Goal: Task Accomplishment & Management: Manage account settings

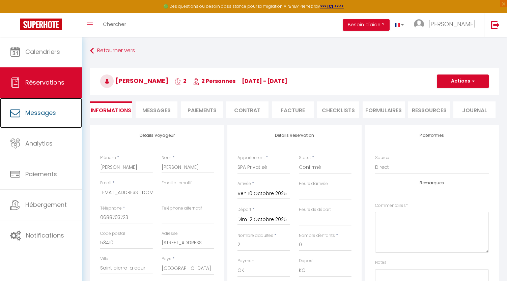
click at [39, 112] on span "Messages" at bounding box center [40, 113] width 31 height 8
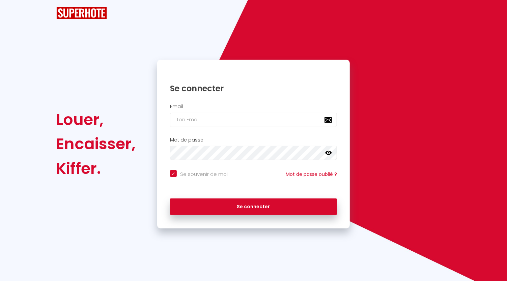
checkbox input "true"
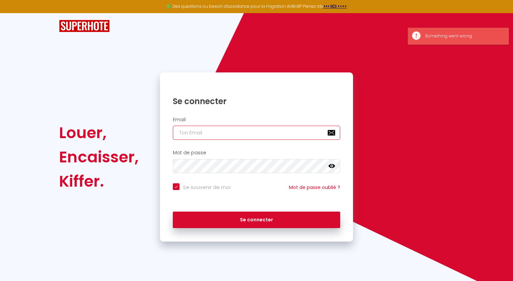
type input "[EMAIL_ADDRESS][DOMAIN_NAME]"
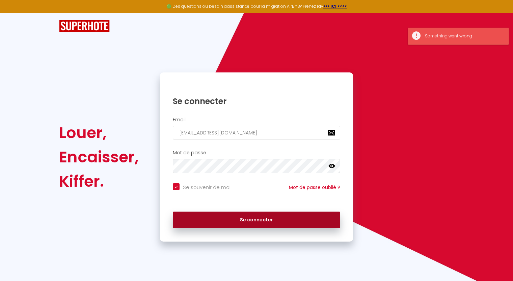
click at [297, 218] on button "Se connecter" at bounding box center [256, 220] width 167 height 17
checkbox input "true"
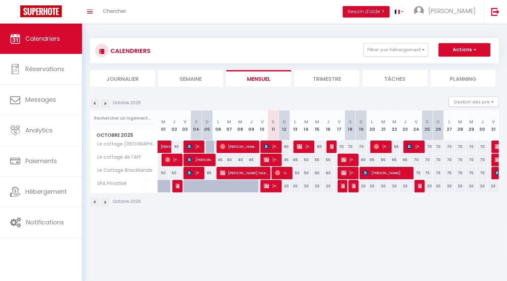
click at [398, 147] on div "65" at bounding box center [394, 147] width 11 height 12
type input "65"
type input "Mer 22 Octobre 2025"
type input "Jeu 23 Octobre 2025"
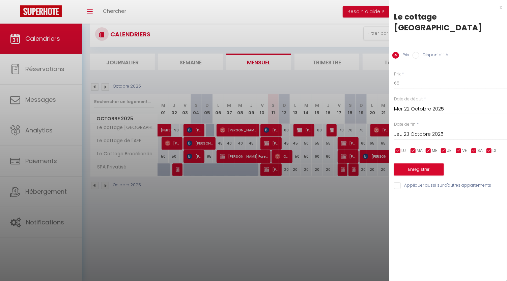
scroll to position [24, 0]
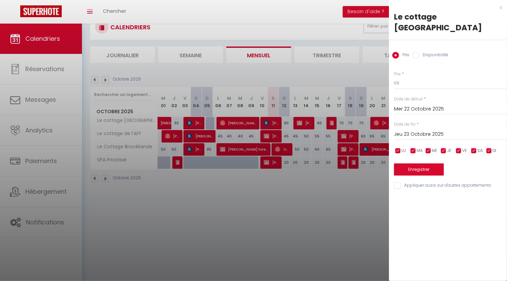
click at [416, 52] on input "Disponibilité" at bounding box center [416, 55] width 7 height 7
radio input "true"
click at [394, 52] on input "Prix" at bounding box center [395, 55] width 7 height 7
radio input "true"
radio input "false"
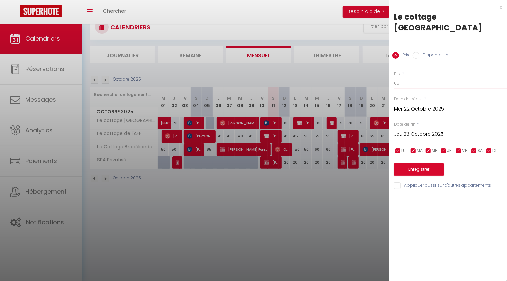
click at [407, 77] on input "65" at bounding box center [450, 83] width 113 height 12
type input "6"
type input "_"
type input "80"
click at [443, 164] on button "Enregistrer" at bounding box center [419, 170] width 50 height 12
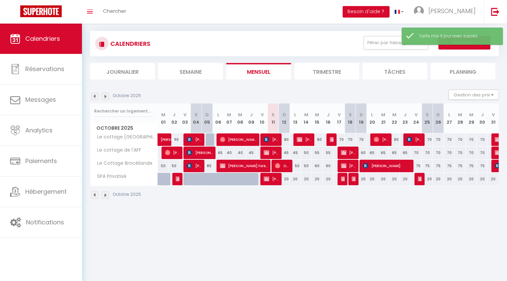
scroll to position [0, 0]
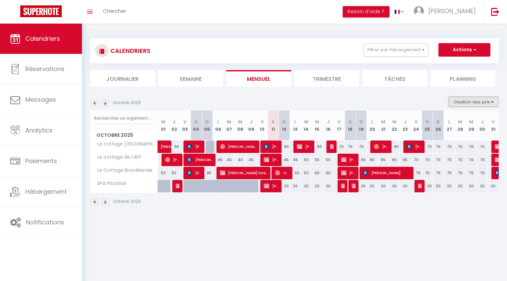
click at [491, 100] on button "Gestion des prix" at bounding box center [474, 102] width 50 height 10
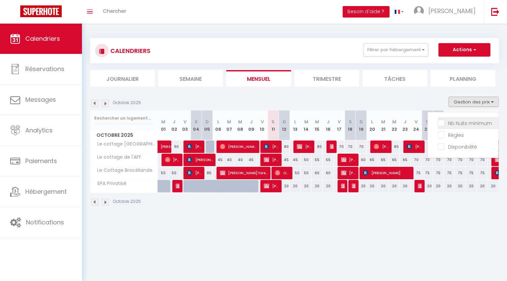
click at [468, 123] on input "Nb Nuits minimum" at bounding box center [468, 122] width 61 height 7
checkbox input "true"
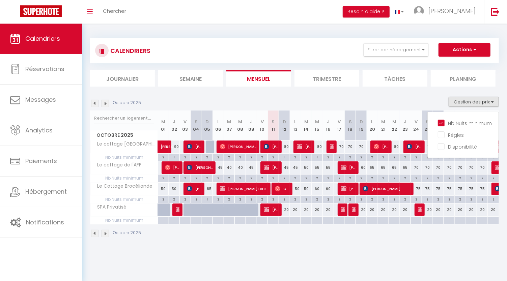
click at [395, 157] on div "2" at bounding box center [394, 157] width 11 height 6
type input "2"
type input "Mer 22 Octobre 2025"
type input "Jeu 23 Octobre 2025"
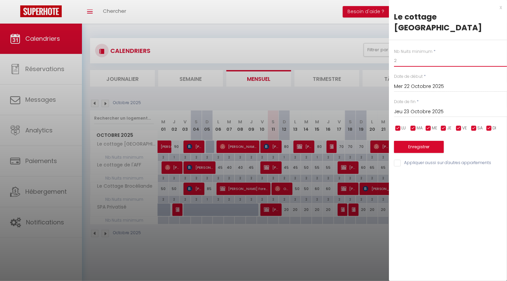
click at [436, 55] on input "2" at bounding box center [450, 61] width 113 height 12
type input "1"
click at [427, 141] on button "Enregistrer" at bounding box center [419, 147] width 50 height 12
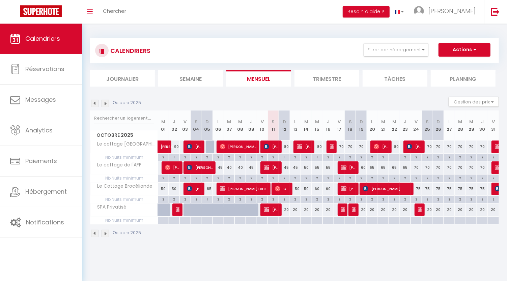
click at [287, 162] on div "45" at bounding box center [284, 168] width 11 height 12
type input "45"
type input "Dim 12 Octobre 2025"
type input "Lun 13 Octobre 2025"
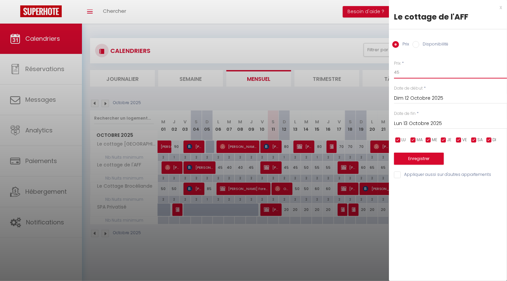
click at [423, 66] on input "45" at bounding box center [450, 72] width 113 height 12
type input "40"
click at [408, 162] on button "Enregistrer" at bounding box center [419, 159] width 50 height 12
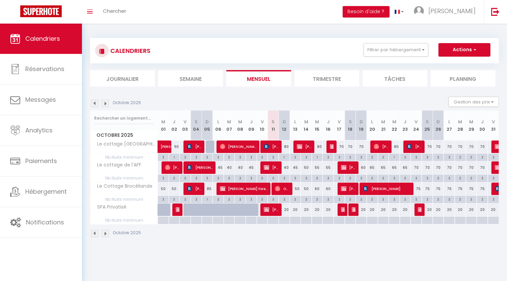
click at [104, 103] on img at bounding box center [105, 103] width 7 height 7
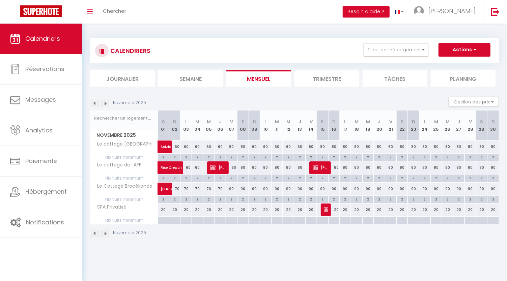
click at [345, 145] on div "80" at bounding box center [345, 147] width 11 height 12
type input "80"
type input "Lun 17 Novembre 2025"
type input "[DATE]"
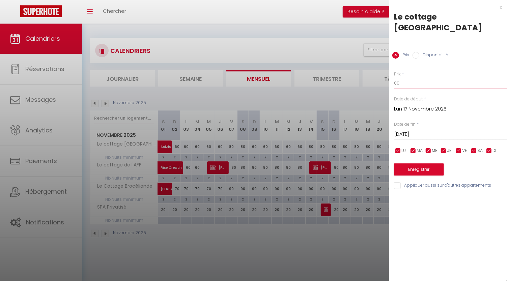
click at [402, 77] on input "80" at bounding box center [450, 83] width 113 height 12
type input "8"
type input "60"
click at [438, 128] on div "[DATE] < [DATE] > Dim Lun Mar Mer Jeu Ven Sam 1 2 3 4 5 6 7 8 9 10 11 12 13 14 …" at bounding box center [450, 134] width 113 height 12
click at [435, 130] on input "[DATE]" at bounding box center [450, 134] width 113 height 9
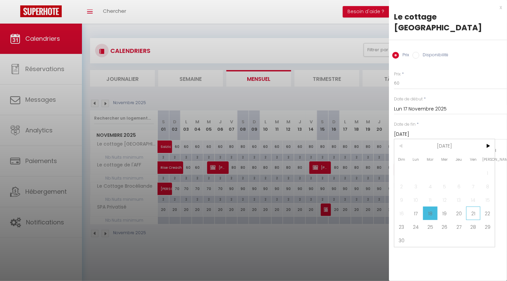
click at [472, 207] on span "21" at bounding box center [473, 213] width 15 height 13
type input "Ven 21 Novembre 2025"
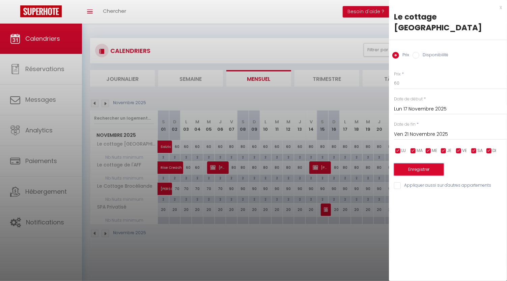
click at [434, 164] on button "Enregistrer" at bounding box center [419, 170] width 50 height 12
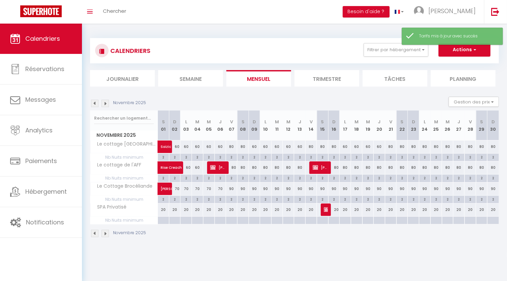
click at [333, 144] on div "80" at bounding box center [333, 147] width 11 height 12
type input "80"
type input "Dim 16 Novembre 2025"
type input "Lun 17 Novembre 2025"
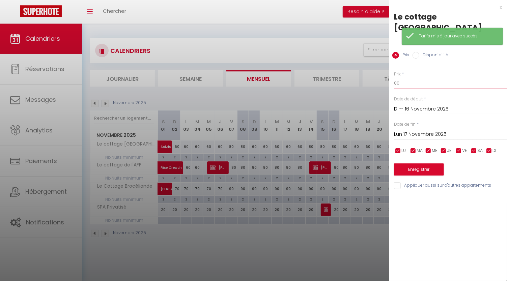
click at [418, 77] on input "80" at bounding box center [450, 83] width 113 height 12
type input "8"
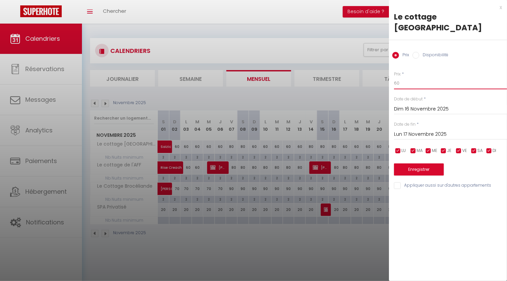
type input "60"
click at [428, 164] on button "Enregistrer" at bounding box center [419, 170] width 50 height 12
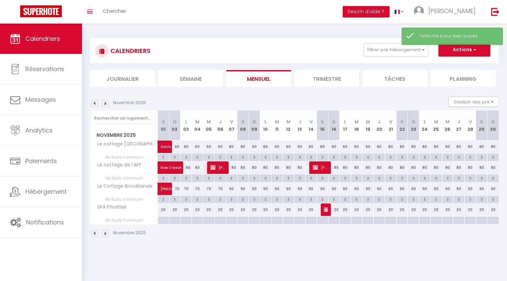
click at [338, 165] on div "80" at bounding box center [333, 168] width 11 height 12
type input "80"
type input "Dim 16 Novembre 2025"
type input "Lun 17 Novembre 2025"
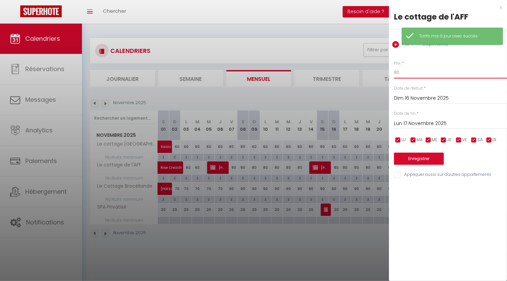
click at [414, 71] on input "80" at bounding box center [450, 72] width 113 height 12
type input "8"
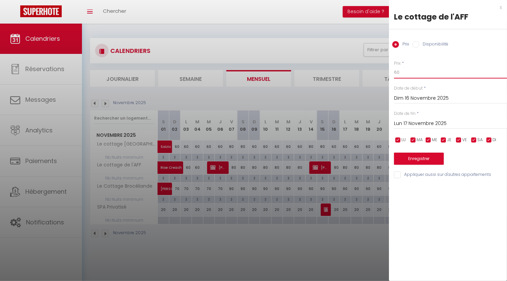
type input "60"
click at [436, 127] on input "Lun 17 Novembre 2025" at bounding box center [450, 123] width 113 height 9
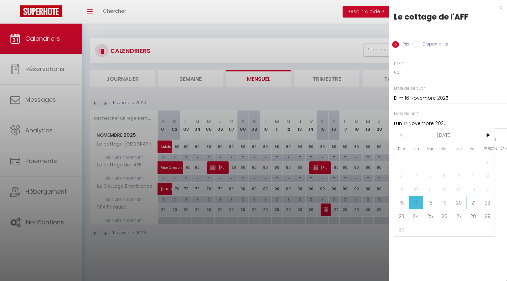
click at [477, 203] on span "21" at bounding box center [473, 202] width 15 height 13
type input "Ven 21 Novembre 2025"
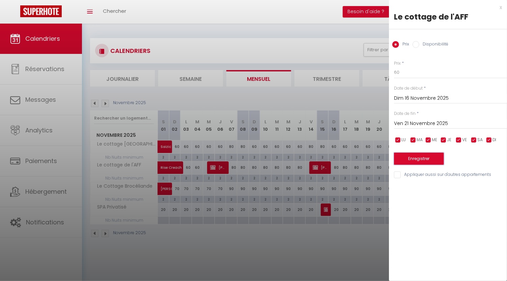
click at [436, 158] on button "Enregistrer" at bounding box center [419, 159] width 50 height 12
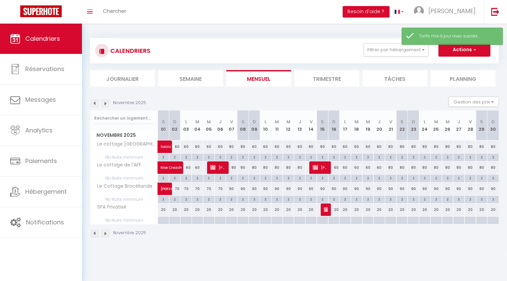
click at [336, 186] on div "90" at bounding box center [333, 189] width 11 height 12
type input "90"
type input "Dim 16 Novembre 2025"
type input "Lun 17 Novembre 2025"
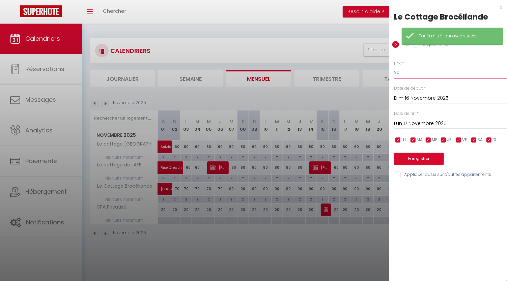
click at [418, 70] on input "90" at bounding box center [450, 72] width 113 height 12
type input "9"
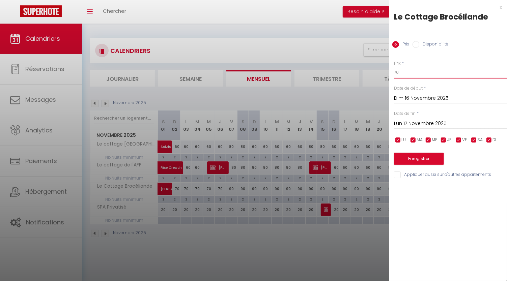
type input "70"
click at [440, 121] on input "Lun 17 Novembre 2025" at bounding box center [450, 123] width 113 height 9
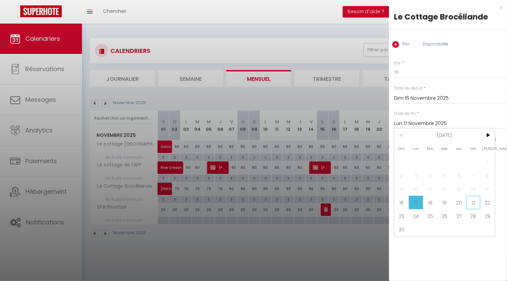
click at [473, 203] on span "21" at bounding box center [473, 202] width 15 height 13
type input "Ven 21 Novembre 2025"
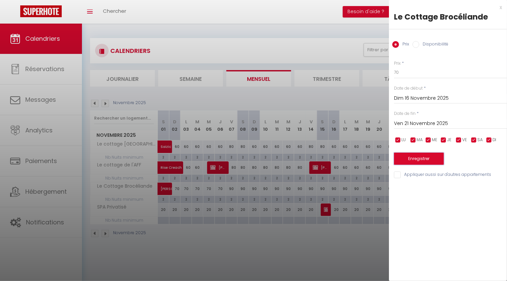
click at [429, 162] on button "Enregistrer" at bounding box center [419, 159] width 50 height 12
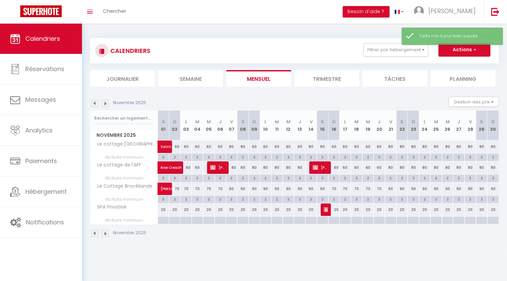
click at [412, 146] on div "80" at bounding box center [413, 147] width 11 height 12
type input "80"
type input "Dim 23 Novembre 2025"
type input "Lun 24 Novembre 2025"
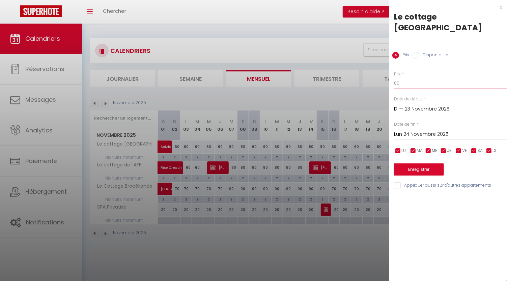
click at [440, 77] on input "80" at bounding box center [450, 83] width 113 height 12
type input "8"
type input "60"
click at [427, 130] on input "Lun 24 Novembre 2025" at bounding box center [450, 134] width 113 height 9
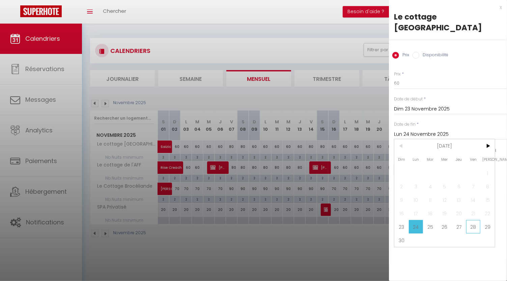
click at [468, 220] on span "28" at bounding box center [473, 226] width 15 height 13
type input "Ven 28 Novembre 2025"
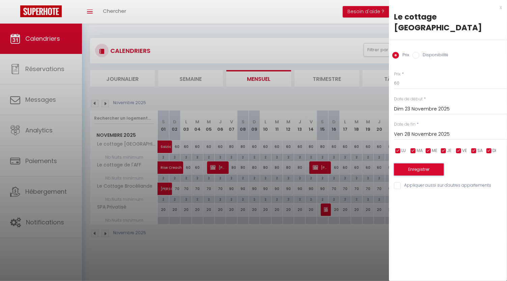
click at [431, 164] on button "Enregistrer" at bounding box center [419, 170] width 50 height 12
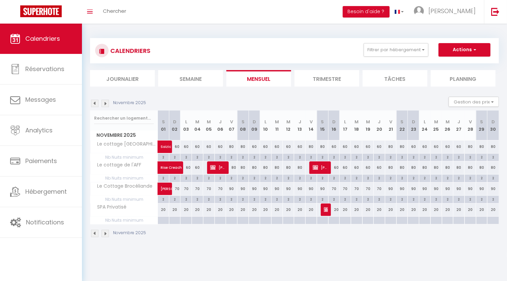
click at [426, 167] on div "80" at bounding box center [424, 168] width 11 height 12
type input "80"
type input "Lun 24 Novembre 2025"
type input "[DATE]"
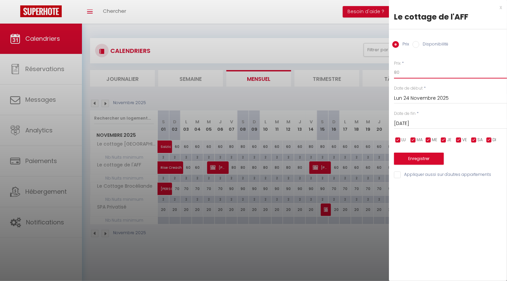
click at [417, 71] on input "80" at bounding box center [450, 72] width 113 height 12
type input "8"
type input "60"
click at [434, 120] on input "[DATE]" at bounding box center [450, 123] width 113 height 9
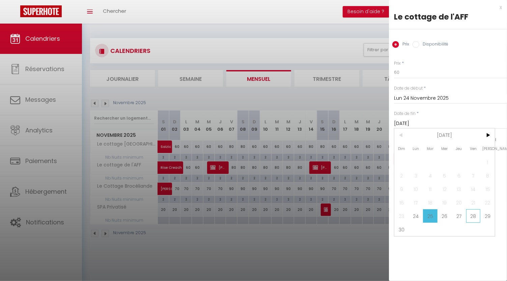
click at [471, 216] on span "28" at bounding box center [473, 216] width 15 height 13
type input "Ven 28 Novembre 2025"
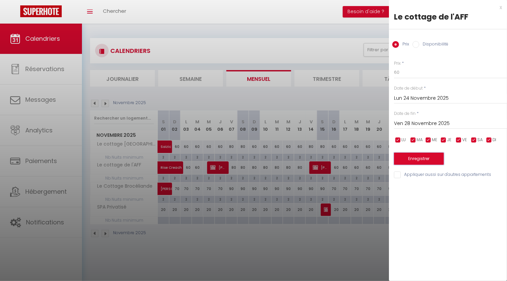
click at [416, 154] on button "Enregistrer" at bounding box center [419, 159] width 50 height 12
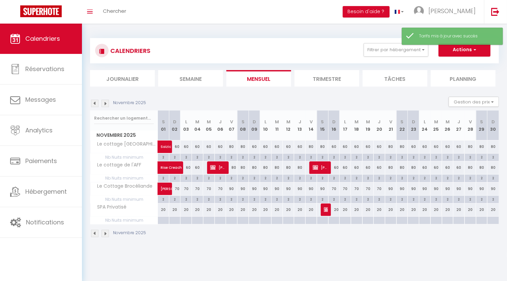
click at [423, 190] on div "90" at bounding box center [424, 189] width 11 height 12
type input "90"
type input "Lun 24 Novembre 2025"
type input "[DATE]"
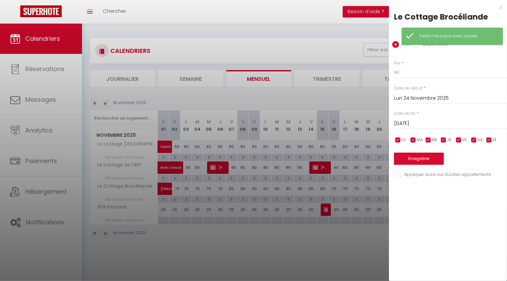
click at [376, 213] on div at bounding box center [253, 140] width 507 height 281
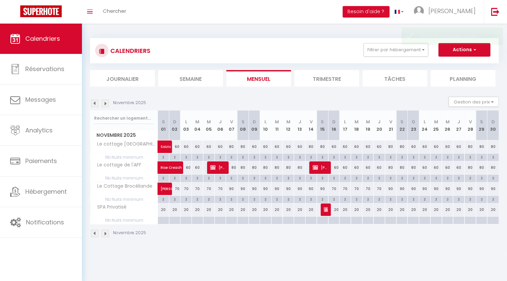
click at [415, 184] on div "90" at bounding box center [413, 189] width 11 height 12
type input "90"
type input "Dim 23 Novembre 2025"
type input "Lun 24 Novembre 2025"
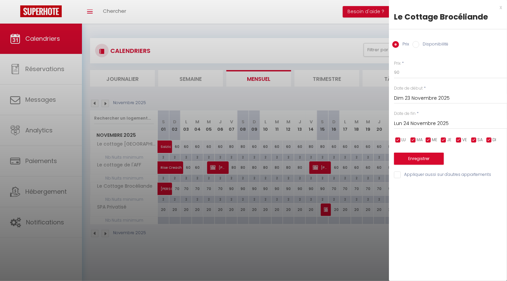
click at [431, 79] on div "Prix * 90 Statut * Disponible Indisponible Date de début * [DATE] < [DATE] > Di…" at bounding box center [448, 116] width 118 height 128
click at [427, 75] on input "90" at bounding box center [450, 72] width 113 height 12
type input "9"
type input "70"
click at [431, 120] on input "Lun 24 Novembre 2025" at bounding box center [450, 123] width 113 height 9
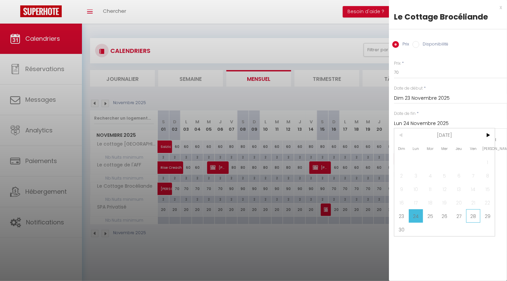
click at [474, 218] on span "28" at bounding box center [473, 216] width 15 height 13
type input "Ven 28 Novembre 2025"
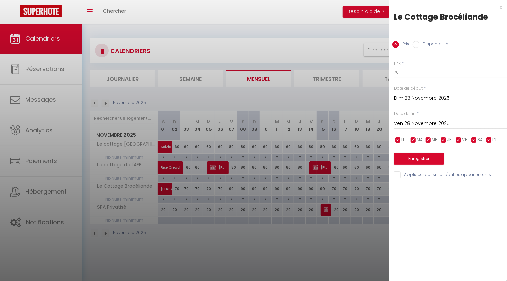
click at [423, 165] on div "Prix * 70 Statut * Disponible Indisponible Date de début * [DATE] < [DATE] > Di…" at bounding box center [448, 116] width 118 height 128
click at [421, 162] on button "Enregistrer" at bounding box center [419, 159] width 50 height 12
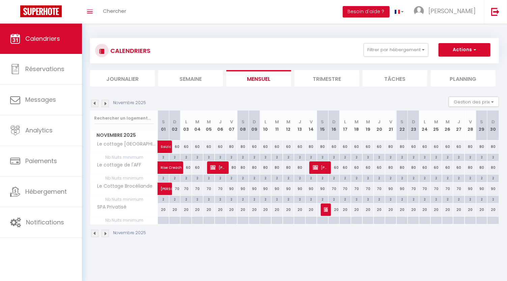
click at [472, 189] on div "90" at bounding box center [470, 189] width 11 height 12
type input "90"
type input "Ven 28 Novembre 2025"
type input "[DATE]"
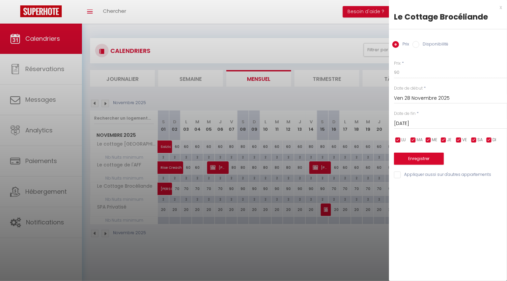
click at [362, 132] on div at bounding box center [253, 140] width 507 height 281
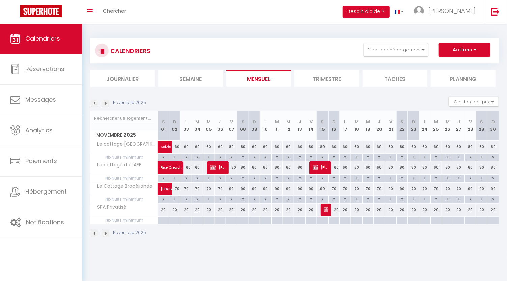
click at [104, 103] on img at bounding box center [105, 103] width 7 height 7
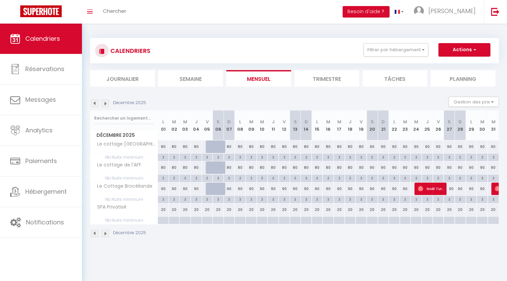
click at [94, 103] on img at bounding box center [94, 103] width 7 height 7
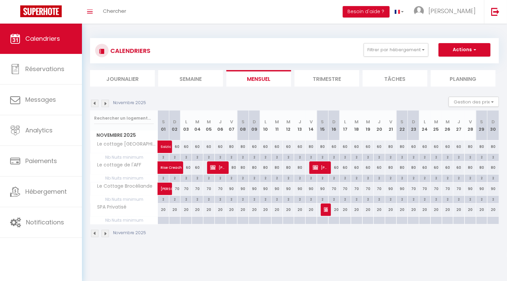
click at [493, 144] on div "80" at bounding box center [493, 147] width 11 height 12
type input "80"
type input "Dim 30 Novembre 2025"
type input "Lun 01 Décembre 2025"
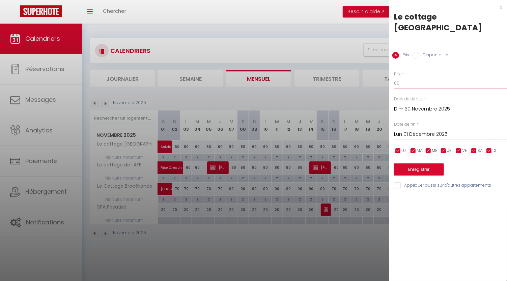
click at [400, 77] on input "80" at bounding box center [450, 83] width 113 height 12
type input "8"
type input "60"
click at [440, 130] on input "Lun 01 Décembre 2025" at bounding box center [450, 134] width 113 height 9
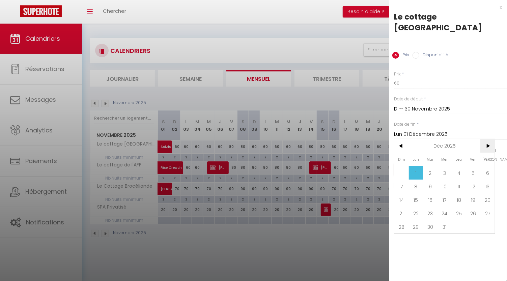
click at [490, 139] on span ">" at bounding box center [488, 145] width 15 height 13
click at [404, 139] on span "<" at bounding box center [402, 145] width 15 height 13
click at [467, 166] on span "5" at bounding box center [473, 172] width 15 height 13
type input "Ven 05 Décembre 2025"
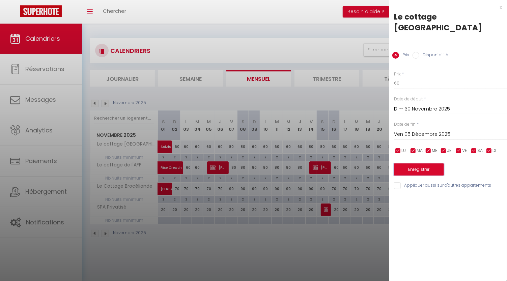
click at [428, 164] on button "Enregistrer" at bounding box center [419, 170] width 50 height 12
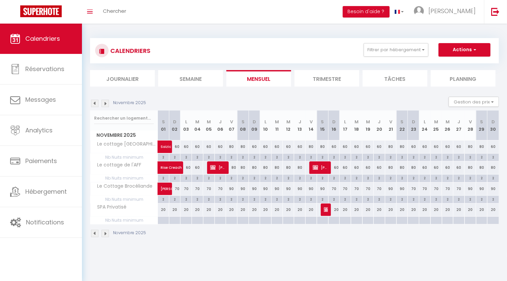
click at [492, 171] on div "80" at bounding box center [493, 168] width 11 height 12
type input "80"
type input "Dim 30 Novembre 2025"
type input "Lun 01 Décembre 2025"
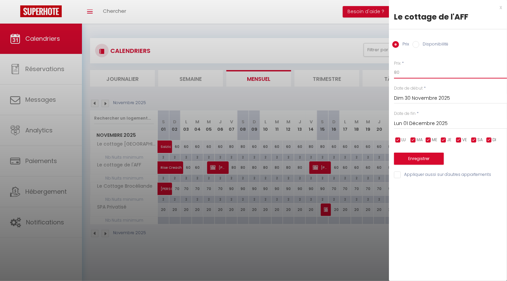
click at [437, 71] on input "80" at bounding box center [450, 72] width 113 height 12
type input "8"
type input "60"
click at [430, 123] on input "Lun 01 Décembre 2025" at bounding box center [450, 123] width 113 height 9
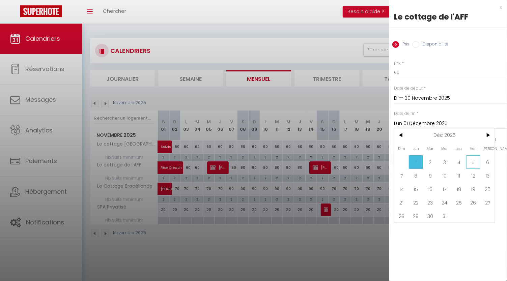
click at [473, 165] on span "5" at bounding box center [473, 162] width 15 height 13
type input "Ven 05 Décembre 2025"
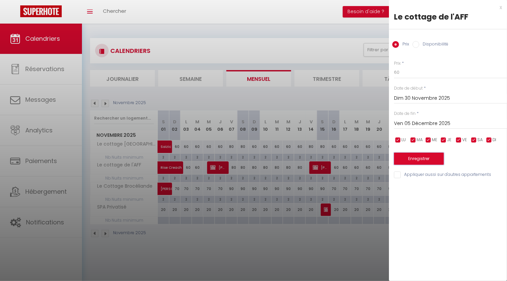
click at [440, 163] on button "Enregistrer" at bounding box center [419, 159] width 50 height 12
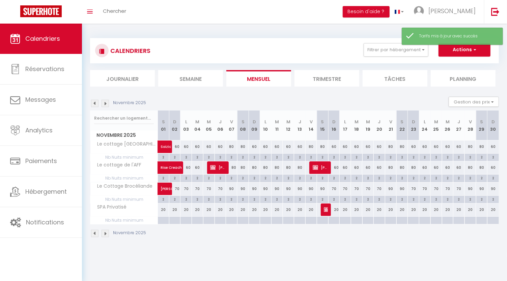
click at [493, 188] on div "90" at bounding box center [493, 189] width 11 height 12
type input "90"
type input "Dim 30 Novembre 2025"
type input "Lun 01 Décembre 2025"
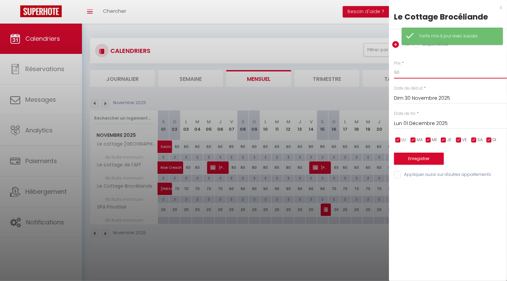
click at [418, 75] on input "90" at bounding box center [450, 72] width 113 height 12
type input "9"
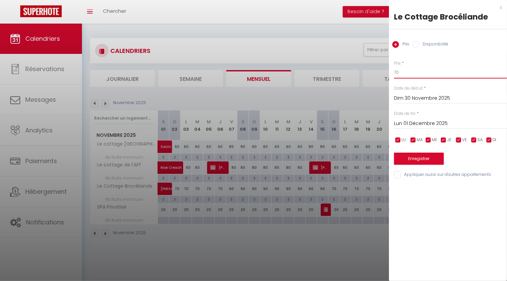
type input "70"
click at [401, 124] on input "Lun 01 Décembre 2025" at bounding box center [450, 123] width 113 height 9
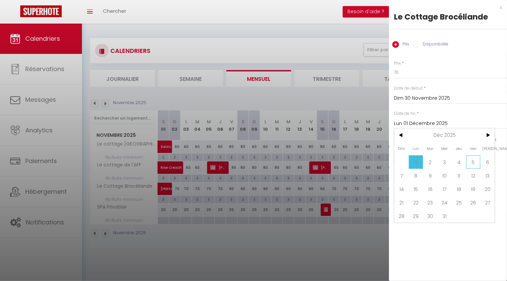
click at [471, 164] on span "5" at bounding box center [473, 162] width 15 height 13
type input "Ven 05 Décembre 2025"
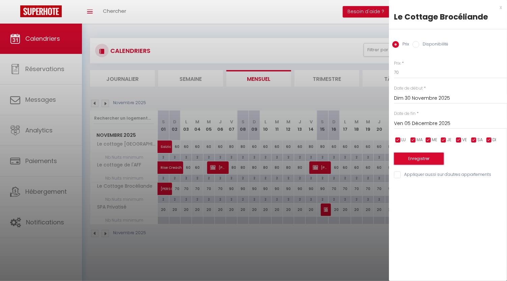
click at [434, 160] on button "Enregistrer" at bounding box center [419, 159] width 50 height 12
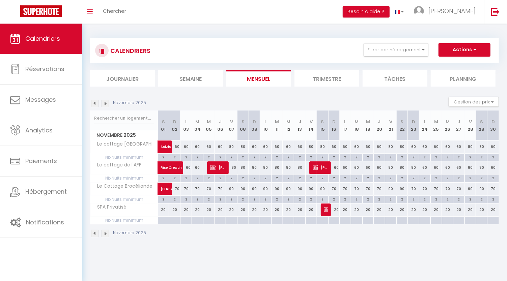
click at [94, 103] on img at bounding box center [94, 103] width 7 height 7
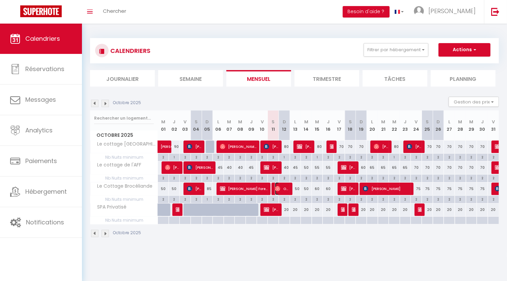
click at [288, 190] on span "Oanellig Mallet" at bounding box center [282, 189] width 15 height 13
select select "OK"
select select "0"
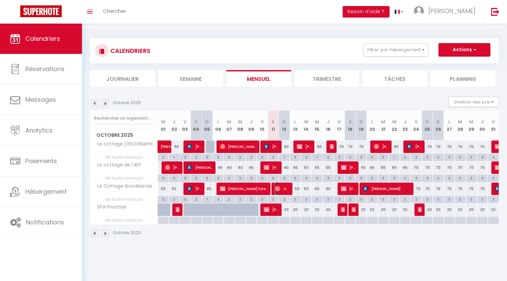
select select "1"
select select
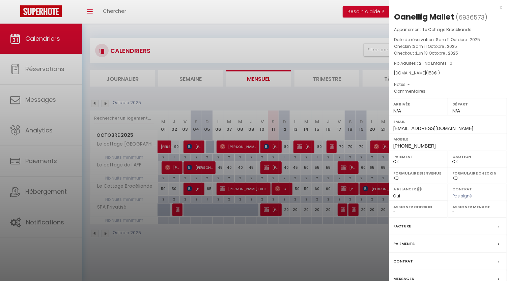
click at [414, 242] on div "Paiements" at bounding box center [448, 245] width 118 height 18
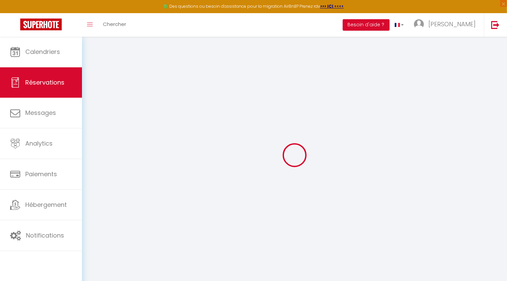
select select
checkbox input "false"
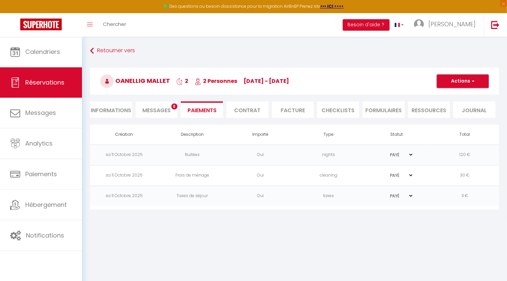
click at [470, 86] on button "Actions" at bounding box center [463, 81] width 52 height 13
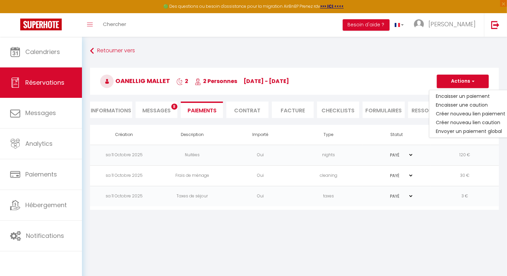
click at [322, 216] on div "Retourner vers Oanellig Mallet 2 2 Personnes [DATE] - [DATE] Actions Enregistre…" at bounding box center [294, 127] width 425 height 181
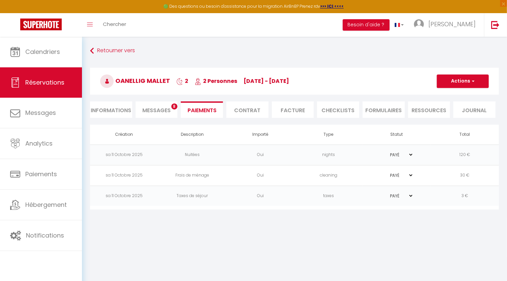
click at [109, 111] on li "Informations" at bounding box center [111, 110] width 42 height 17
select select
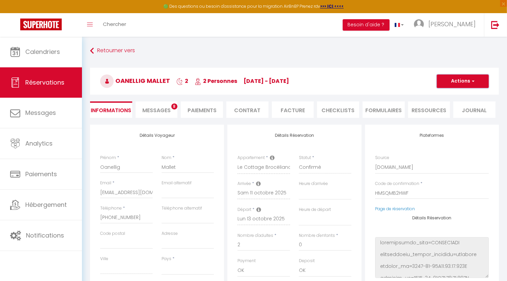
click at [476, 82] on button "Actions" at bounding box center [463, 81] width 52 height 13
click at [456, 109] on link "Dupliquer" at bounding box center [456, 105] width 53 height 9
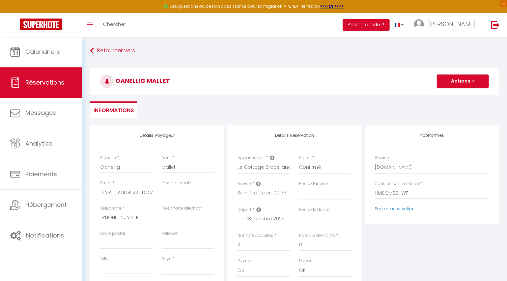
select select
type input "0"
select select
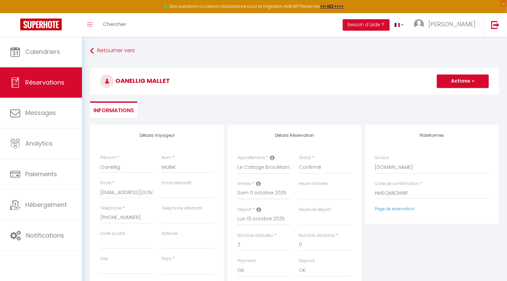
select select
type input "Invalid Dateundefined"
select select
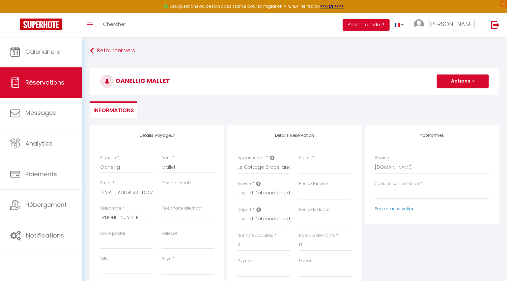
checkbox input "false"
click at [399, 169] on select "Direct [DOMAIN_NAME] [DOMAIN_NAME] Chalet montagne Expedia Gite de [GEOGRAPHIC_…" at bounding box center [432, 167] width 114 height 13
click at [400, 169] on select "Direct [DOMAIN_NAME] [DOMAIN_NAME] Chalet montagne Expedia Gite de [GEOGRAPHIC_…" at bounding box center [432, 167] width 114 height 13
select select "54"
click at [375, 161] on select "Direct [DOMAIN_NAME] [DOMAIN_NAME] Chalet montagne Expedia Gite de [GEOGRAPHIC_…" at bounding box center [432, 167] width 114 height 13
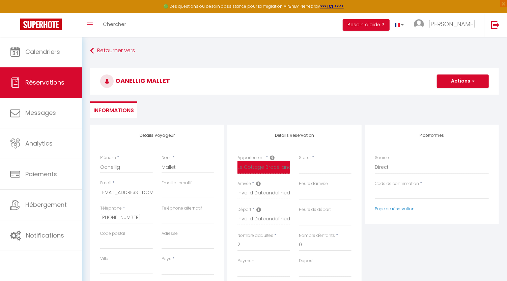
click at [268, 168] on select "Le cottage [GEOGRAPHIC_DATA] de l'AFF [GEOGRAPHIC_DATA] Brocéliande SPA Privati…" at bounding box center [264, 167] width 53 height 13
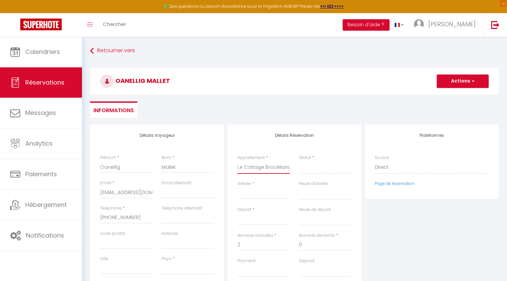
select select
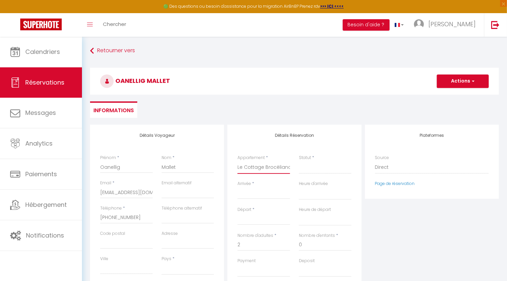
select select
checkbox input "false"
select select "25691"
click at [238, 161] on select "Le cottage [GEOGRAPHIC_DATA] de l'AFF [GEOGRAPHIC_DATA] Brocéliande SPA Privati…" at bounding box center [264, 167] width 53 height 13
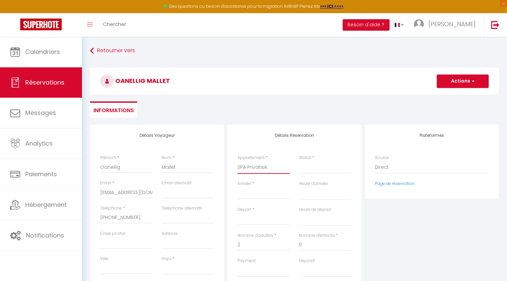
select select
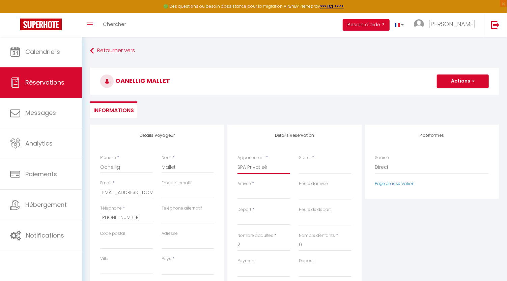
select select
type input "0"
select select
checkbox input "false"
click at [318, 169] on select "Confirmé Non Confirmé [PERSON_NAME] par le voyageur No Show Request" at bounding box center [325, 167] width 53 height 13
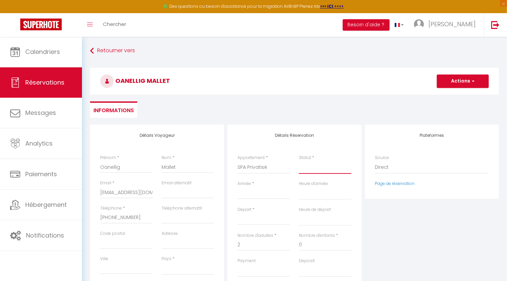
select select
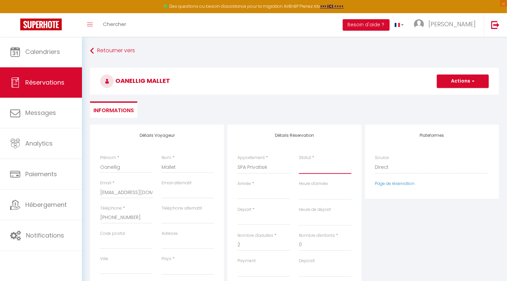
select select
checkbox input "false"
select select "1"
click at [299, 161] on select "Confirmé Non Confirmé [PERSON_NAME] par le voyageur No Show Request" at bounding box center [325, 167] width 53 height 13
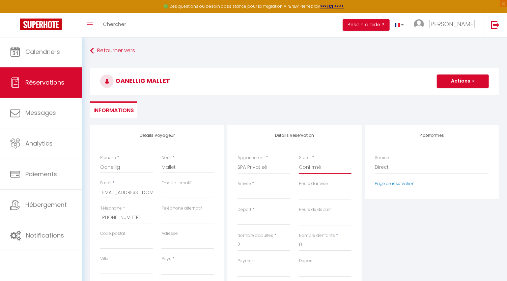
select select
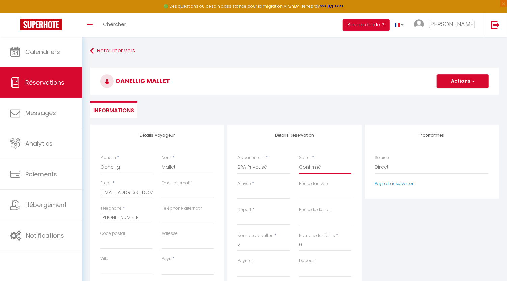
select select
checkbox input "false"
click at [253, 248] on input "2" at bounding box center [264, 245] width 53 height 12
select select
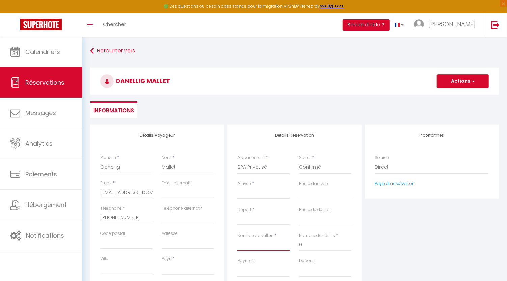
select select
checkbox input "false"
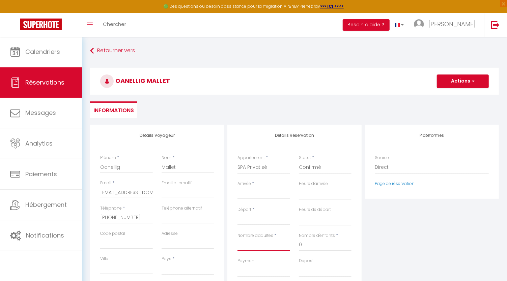
type input "3"
select select
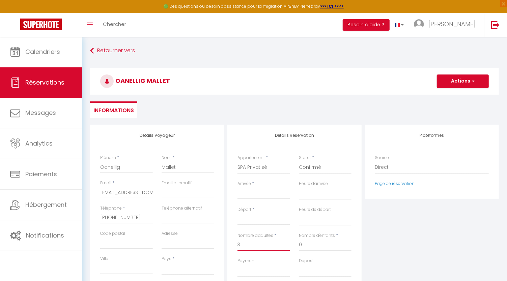
select select
checkbox input "false"
type input "3"
click at [213, 111] on ul "Informations" at bounding box center [294, 110] width 409 height 17
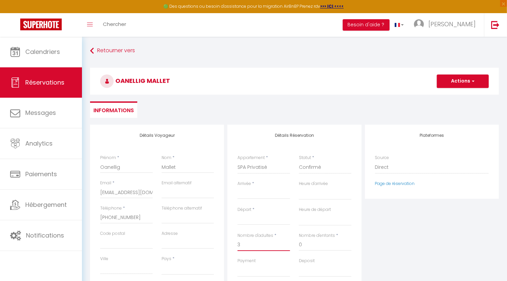
click at [253, 239] on input "3" at bounding box center [264, 245] width 53 height 12
select select
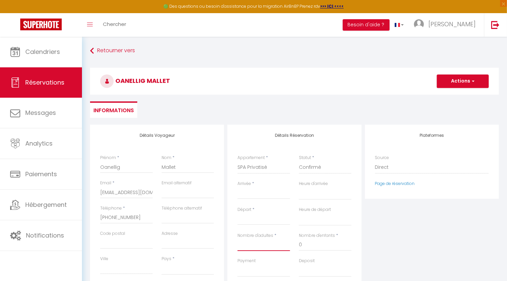
select select
checkbox input "false"
type input "2"
select select
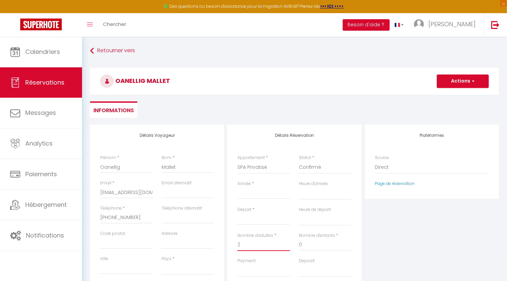
select select
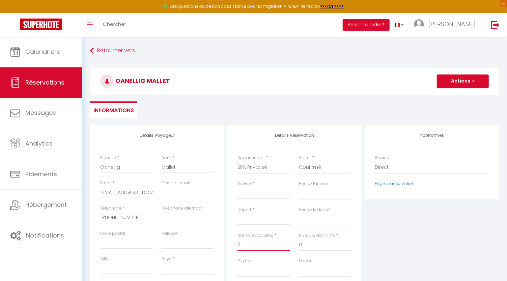
checkbox input "false"
type input "2"
click at [138, 196] on input "[EMAIL_ADDRESS][DOMAIN_NAME]" at bounding box center [126, 193] width 53 height 12
type input "@[DOMAIN_NAME]"
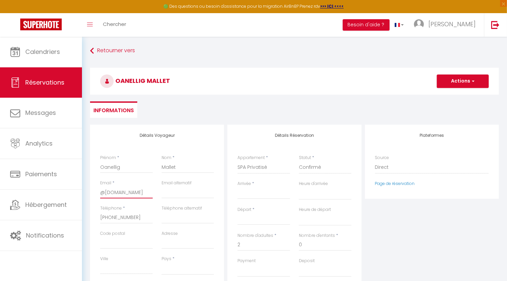
select select
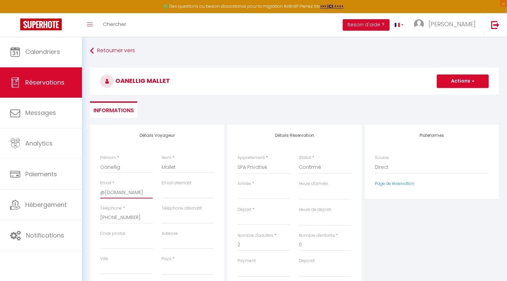
select select
checkbox input "false"
click at [138, 196] on input "@[DOMAIN_NAME]" at bounding box center [126, 193] width 53 height 12
type input "@reply..com"
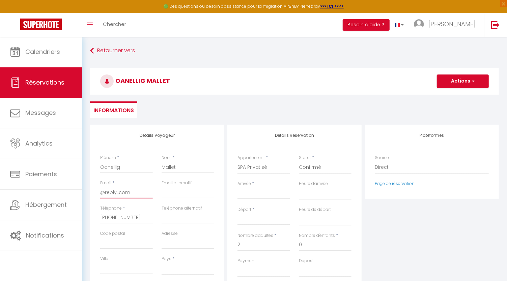
select select
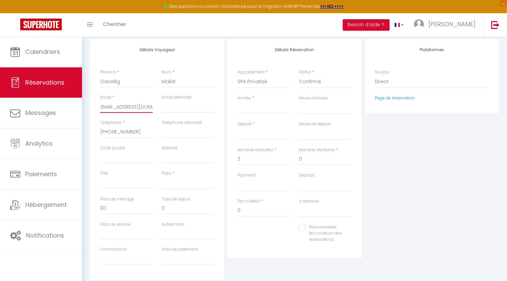
scroll to position [85, 0]
click at [188, 188] on select "[GEOGRAPHIC_DATA] [GEOGRAPHIC_DATA] [GEOGRAPHIC_DATA] [GEOGRAPHIC_DATA] [GEOGRA…" at bounding box center [188, 183] width 53 height 13
click at [162, 177] on select "[GEOGRAPHIC_DATA] [GEOGRAPHIC_DATA] [GEOGRAPHIC_DATA] [GEOGRAPHIC_DATA] [GEOGRA…" at bounding box center [188, 183] width 53 height 13
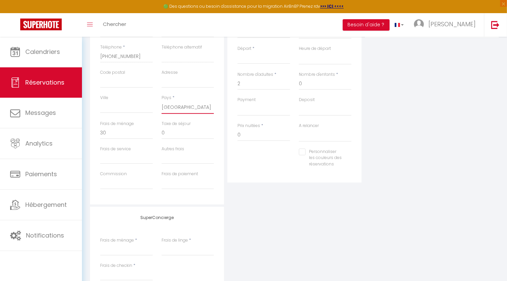
scroll to position [161, 0]
click at [130, 134] on input "30" at bounding box center [126, 134] width 53 height 12
click at [254, 137] on input "0" at bounding box center [264, 136] width 53 height 12
click at [322, 222] on div "SuperConcierge Frais de ménage * Frais de linge * Frais de checkin *" at bounding box center [294, 252] width 412 height 89
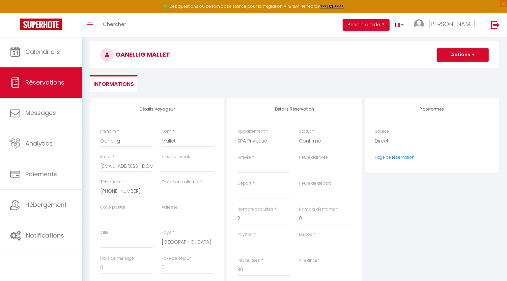
scroll to position [26, 0]
click at [264, 168] on input "Arrivée" at bounding box center [264, 168] width 53 height 9
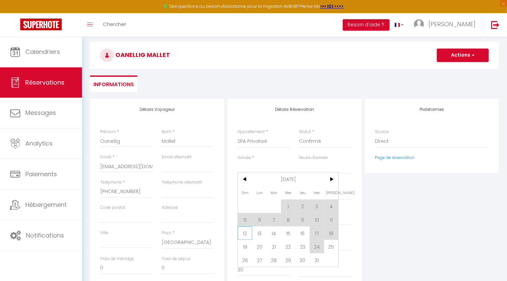
click at [245, 232] on span "12" at bounding box center [245, 233] width 15 height 13
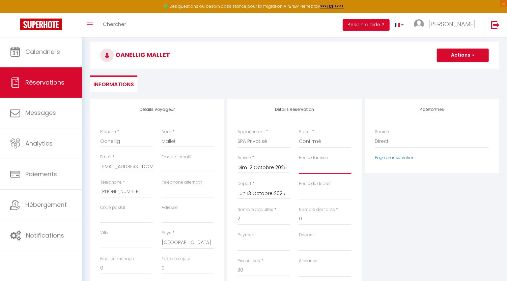
click at [322, 173] on select "00:00 00:30 01:00 01:30 02:00 02:30 03:00 03:30 04:00 04:30 05:00 05:30 06:00 0…" at bounding box center [325, 167] width 53 height 13
click at [299, 161] on select "00:00 00:30 01:00 01:30 02:00 02:30 03:00 03:30 04:00 04:30 05:00 05:30 06:00 0…" at bounding box center [325, 167] width 53 height 13
click at [322, 195] on select "00:00 00:30 01:00 01:30 02:00 02:30 03:00 03:30 04:00 04:30 05:00 05:30 06:00 0…" at bounding box center [325, 193] width 53 height 13
click at [299, 187] on select "00:00 00:30 01:00 01:30 02:00 02:30 03:00 03:30 04:00 04:30 05:00 05:30 06:00 0…" at bounding box center [325, 193] width 53 height 13
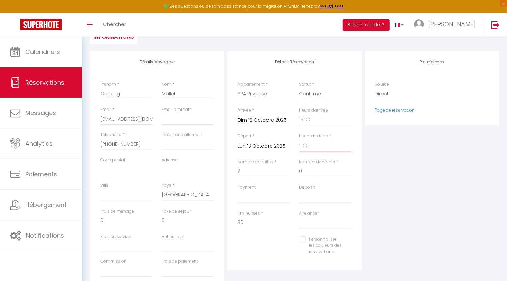
scroll to position [83, 0]
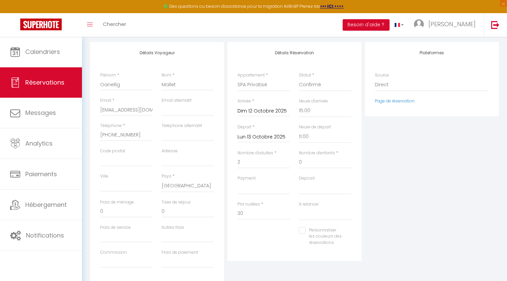
click at [382, 168] on div "Plateformes Source Direct [DOMAIN_NAME] [DOMAIN_NAME] Chalet montagne Expedia G…" at bounding box center [431, 162] width 137 height 241
click at [259, 188] on select "OK KO" at bounding box center [264, 188] width 53 height 13
click at [238, 182] on select "OK KO" at bounding box center [264, 188] width 53 height 13
click at [390, 175] on div "Plateformes Source Direct [DOMAIN_NAME] [DOMAIN_NAME] Chalet montagne Expedia G…" at bounding box center [431, 162] width 137 height 241
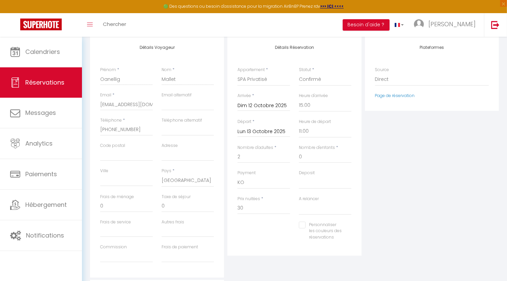
scroll to position [0, 0]
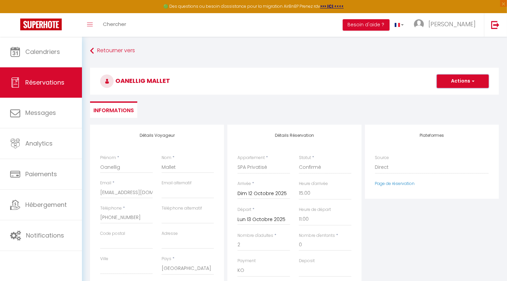
click at [478, 82] on button "Actions" at bounding box center [463, 81] width 52 height 13
click at [455, 97] on link "Enregistrer" at bounding box center [456, 96] width 53 height 9
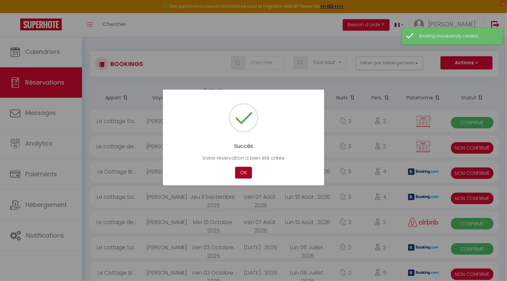
click at [243, 173] on button "OK" at bounding box center [243, 173] width 17 height 12
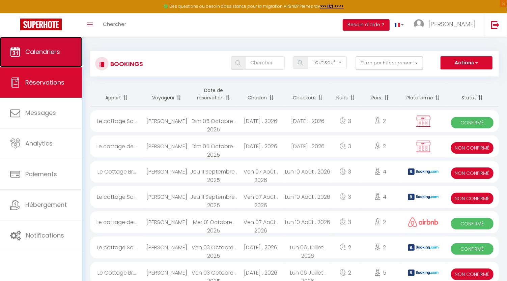
click at [64, 58] on link "Calendriers" at bounding box center [41, 52] width 82 height 30
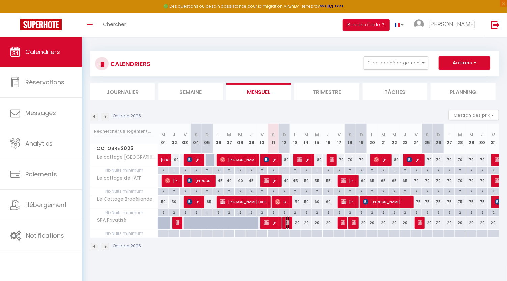
click at [286, 222] on img at bounding box center [288, 222] width 5 height 5
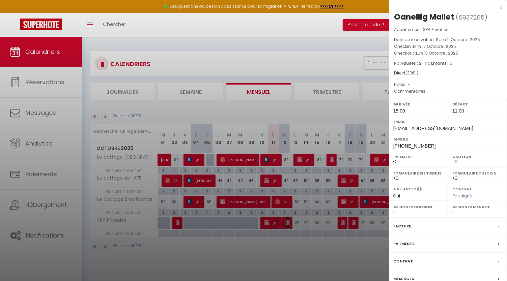
scroll to position [36, 0]
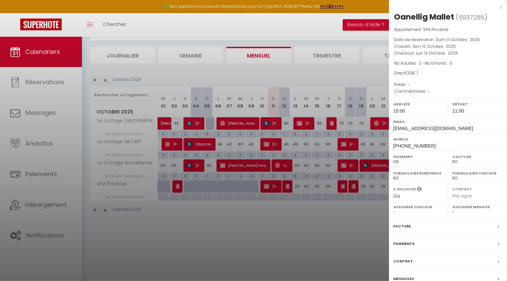
click at [407, 247] on div "Paiements" at bounding box center [448, 245] width 118 height 18
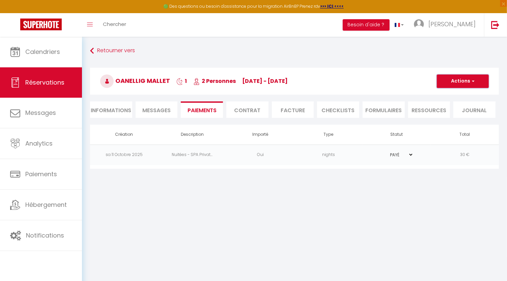
click at [443, 85] on button "Actions" at bounding box center [463, 81] width 52 height 13
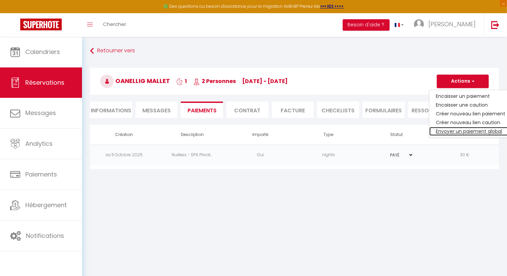
click at [440, 129] on link "Envoyer un paiement global" at bounding box center [471, 131] width 83 height 9
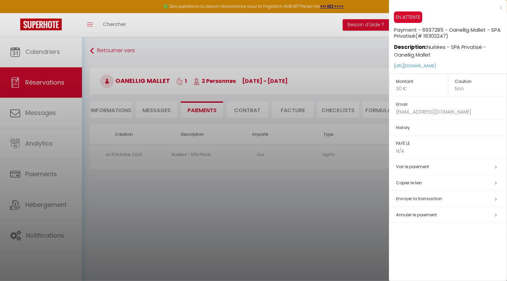
click at [410, 200] on span "Envoyer la transaction" at bounding box center [419, 199] width 46 height 6
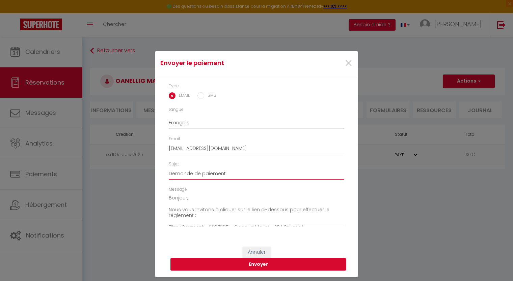
click at [262, 175] on input "Demande de paiement" at bounding box center [256, 174] width 175 height 12
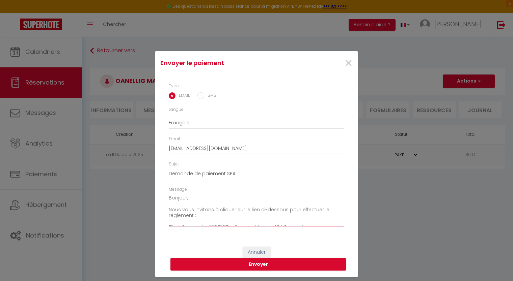
click at [235, 193] on textarea "Bonjour, Nous vous invitons à cliquer sur le lien ci-dessous pour effectuer le …" at bounding box center [256, 210] width 175 height 34
click at [185, 214] on textarea "Bonjour, Nous vous invitons à cliquer sur le lien ci-dessous pour effectuer le …" at bounding box center [256, 210] width 175 height 34
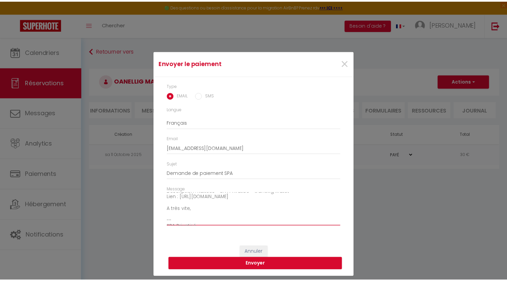
scroll to position [47, 0]
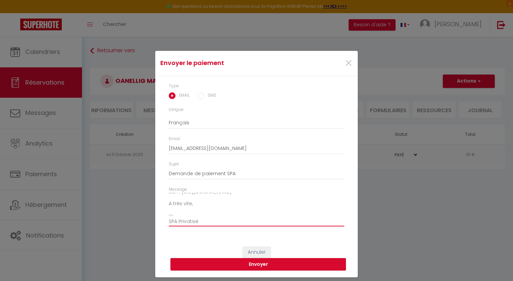
click at [225, 216] on textarea "Bonjour, Nous vous invitons à cliquer sur le lien ci-dessous pour effectuer le …" at bounding box center [256, 210] width 175 height 34
click at [256, 267] on button "Envoyer" at bounding box center [257, 265] width 175 height 13
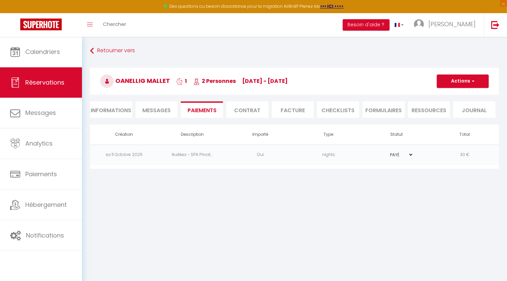
click at [125, 107] on li "Informations" at bounding box center [111, 110] width 42 height 17
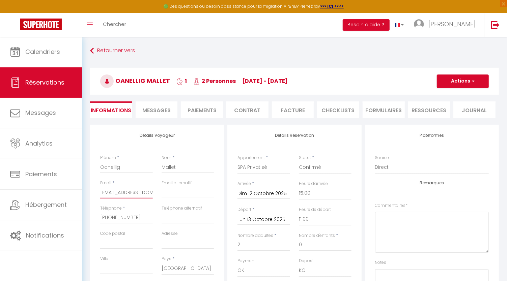
click at [114, 191] on input "[EMAIL_ADDRESS][DOMAIN_NAME]" at bounding box center [126, 193] width 53 height 12
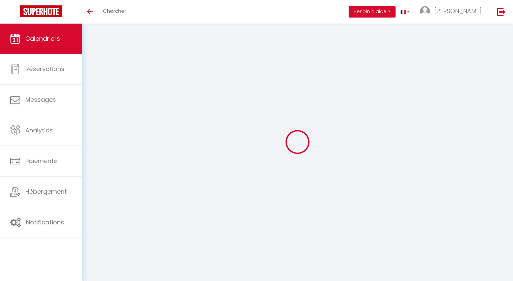
select select
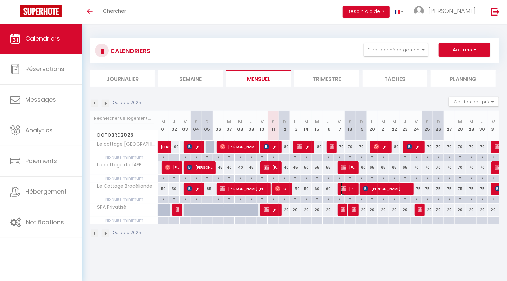
click at [349, 187] on span "[PERSON_NAME]" at bounding box center [348, 189] width 15 height 13
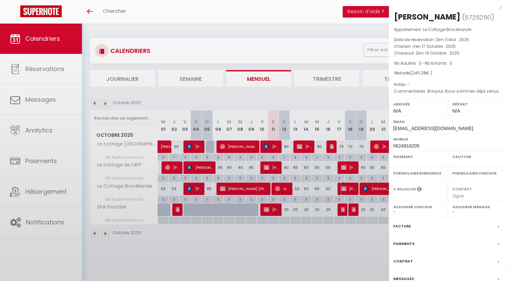
select select "OK"
select select "KO"
select select "0"
select select "1"
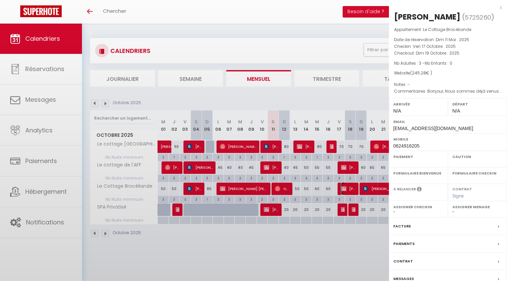
select select
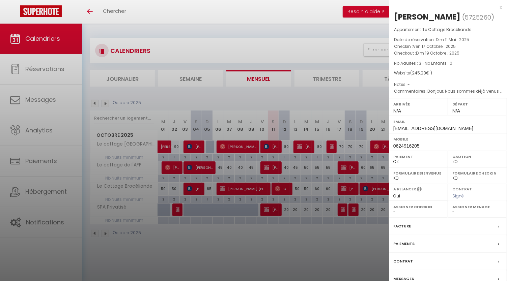
click at [353, 207] on div at bounding box center [253, 140] width 507 height 281
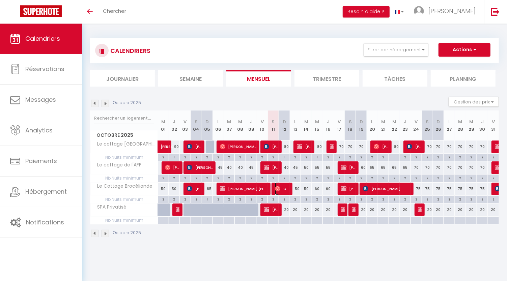
click at [282, 188] on span "Oanellig Mallet" at bounding box center [282, 189] width 15 height 13
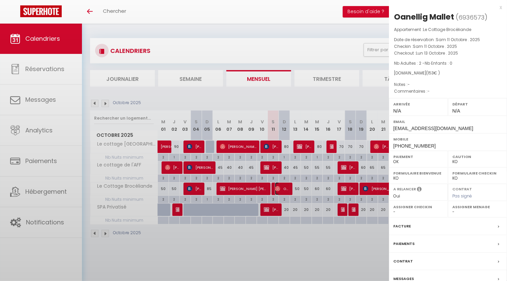
select select "OK"
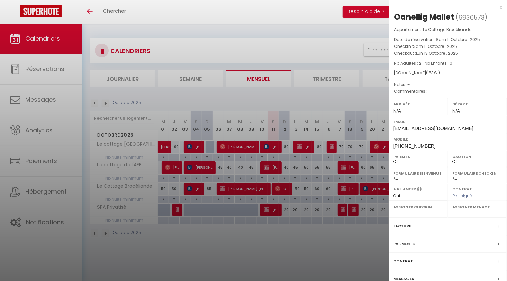
click at [276, 256] on div at bounding box center [253, 140] width 507 height 281
